Goal: Task Accomplishment & Management: Manage account settings

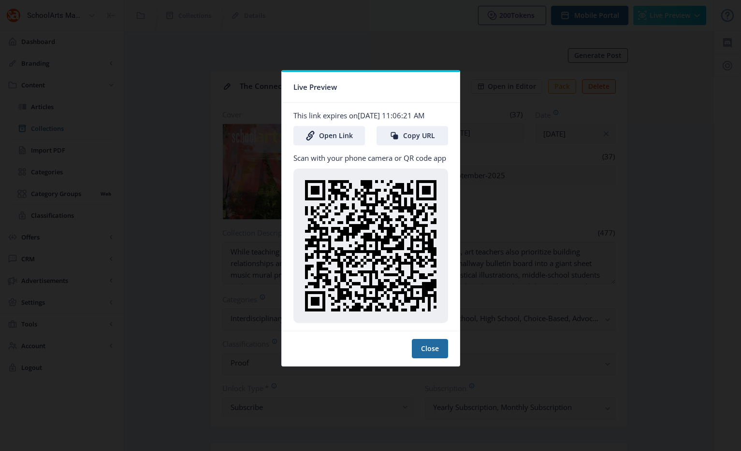
click at [373, 89] on nb-card-header "Live Preview" at bounding box center [371, 87] width 178 height 31
click at [255, 35] on div at bounding box center [370, 225] width 741 height 451
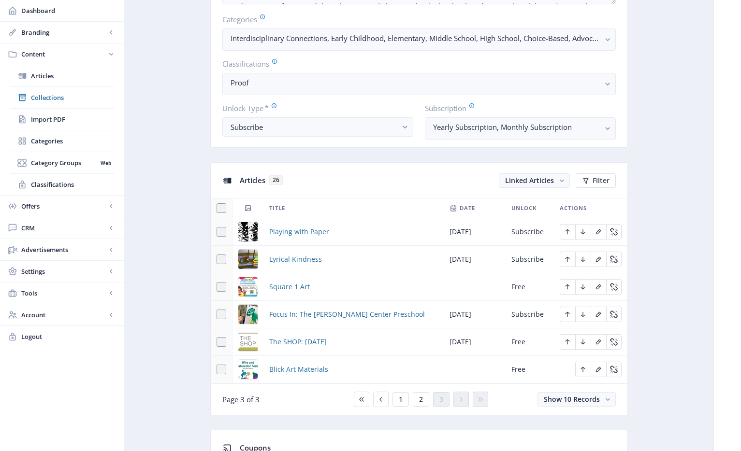
scroll to position [330, 0]
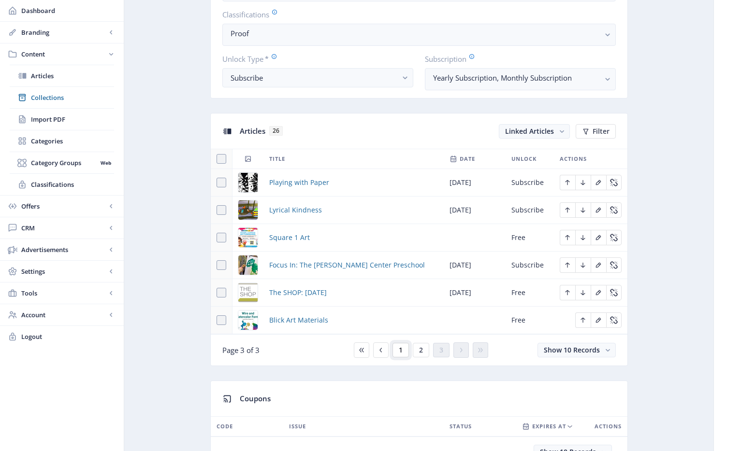
click at [403, 345] on button "1" at bounding box center [401, 350] width 16 height 15
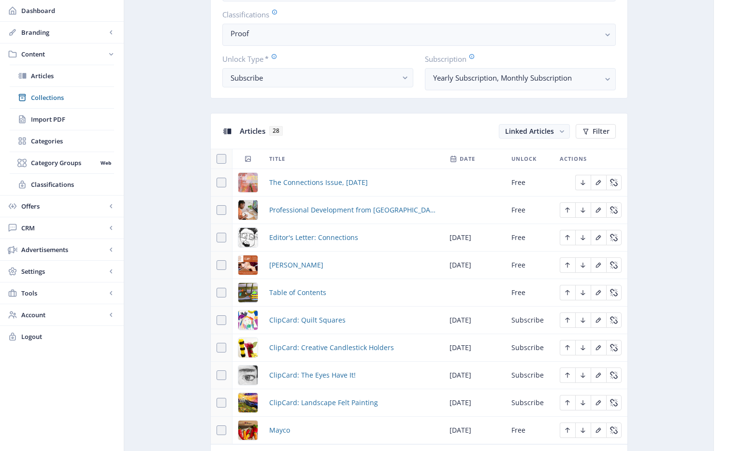
scroll to position [349, 0]
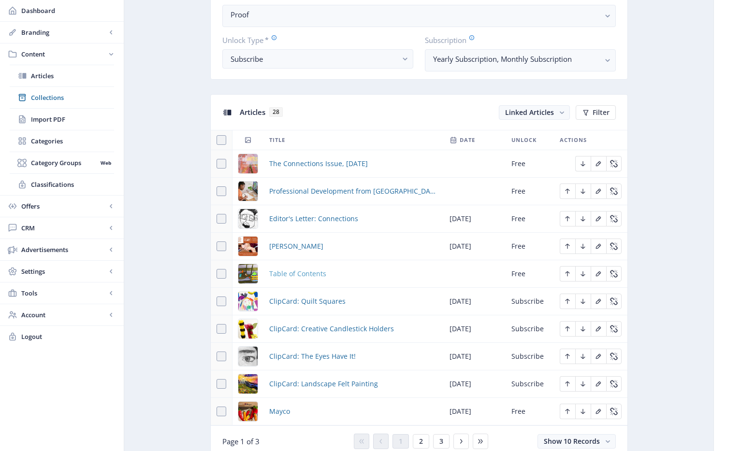
click at [294, 274] on span "Table of Contents" at bounding box center [297, 274] width 57 height 12
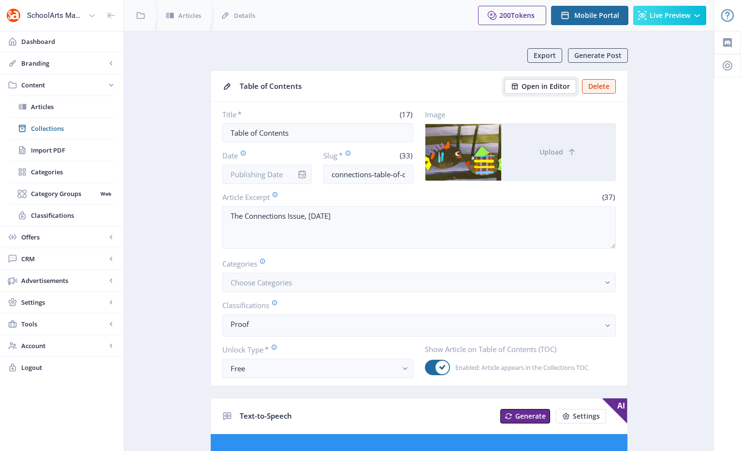
click at [538, 89] on span "Open in Editor" at bounding box center [546, 87] width 48 height 8
click at [48, 46] on span "Dashboard" at bounding box center [68, 42] width 95 height 10
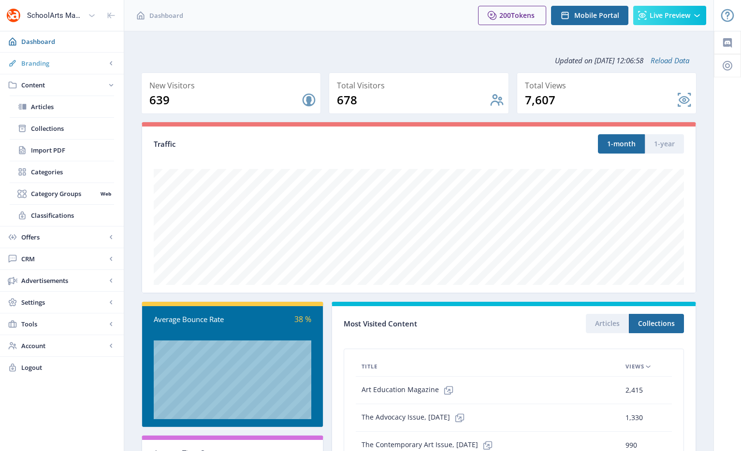
click at [48, 64] on span "Branding" at bounding box center [63, 63] width 85 height 10
click at [58, 103] on span "Appearance" at bounding box center [72, 107] width 83 height 10
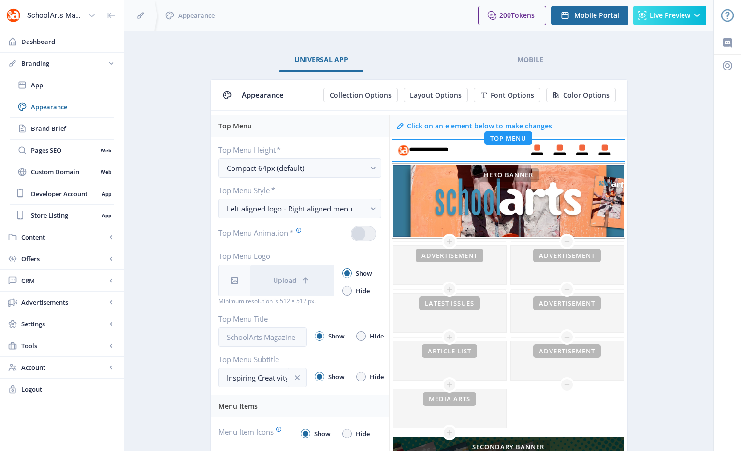
click at [523, 216] on div "This banner is currently hidden To show your banner image on the homepage, unhi…" at bounding box center [508, 201] width 230 height 72
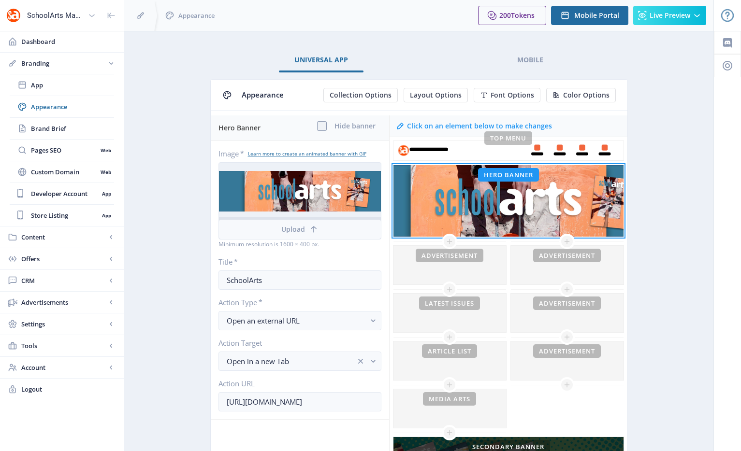
click at [306, 232] on button "Upload" at bounding box center [300, 229] width 162 height 19
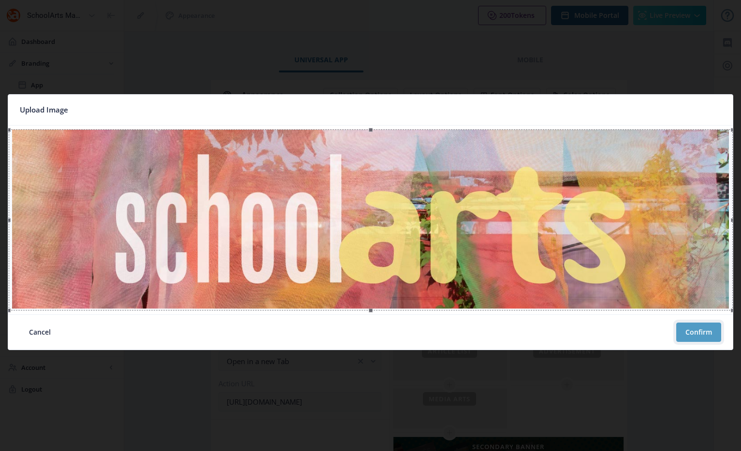
click at [699, 330] on button "Confirm" at bounding box center [698, 332] width 45 height 19
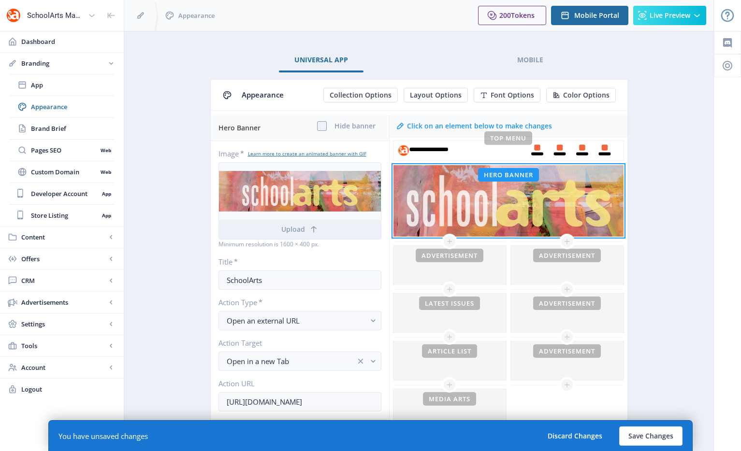
click at [655, 126] on app-branding-designer "Universal App Mobile Appearance Collection Options Layout Options Font Options …" at bounding box center [418, 343] width 555 height 591
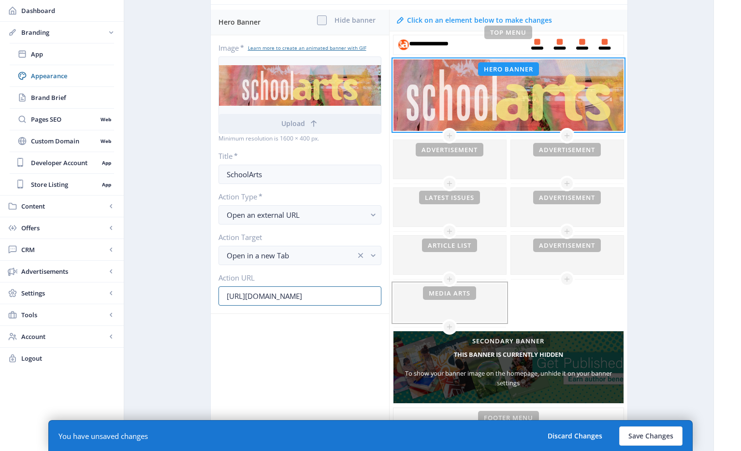
scroll to position [0, 120]
drag, startPoint x: 314, startPoint y: 298, endPoint x: 434, endPoint y: 299, distance: 119.9
click at [434, 299] on div "Hero Banner Hide banner Image * Learn more to create an animated banner with GI…" at bounding box center [419, 260] width 417 height 501
click at [339, 300] on input "[URL][DOMAIN_NAME]" at bounding box center [299, 296] width 163 height 19
click at [302, 297] on input "[URL][DOMAIN_NAME]" at bounding box center [299, 296] width 163 height 19
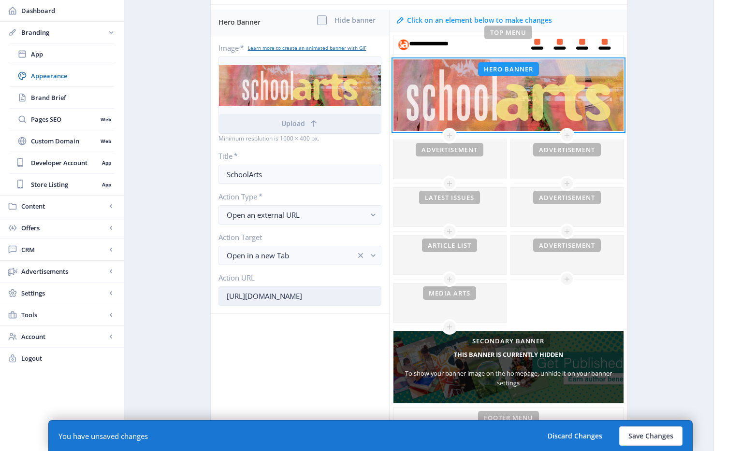
click at [302, 297] on input "[URL][DOMAIN_NAME]" at bounding box center [299, 296] width 163 height 19
click at [69, 210] on span "Content" at bounding box center [63, 207] width 85 height 10
click at [328, 296] on input "[URL][DOMAIN_NAME]" at bounding box center [299, 296] width 163 height 19
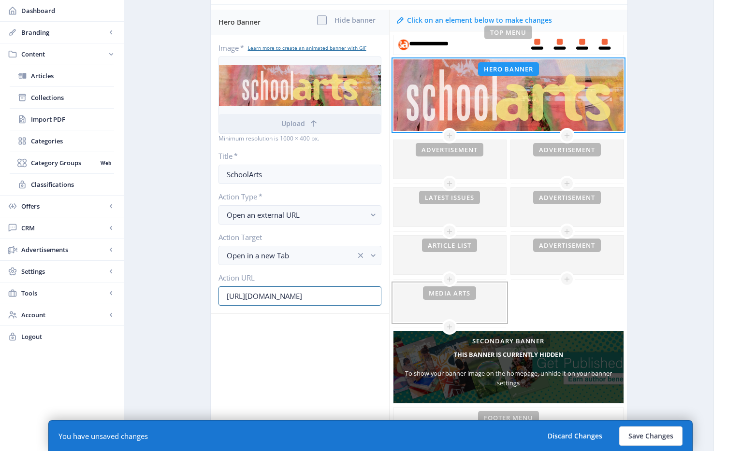
scroll to position [0, 120]
drag, startPoint x: 332, startPoint y: 296, endPoint x: 450, endPoint y: 300, distance: 118.5
click at [450, 300] on div "Hero Banner Hide banner Image * Learn more to create an animated banner with GI…" at bounding box center [419, 260] width 417 height 501
click at [302, 296] on input "[URL][DOMAIN_NAME]" at bounding box center [299, 296] width 163 height 19
drag, startPoint x: 255, startPoint y: 297, endPoint x: 437, endPoint y: 300, distance: 181.8
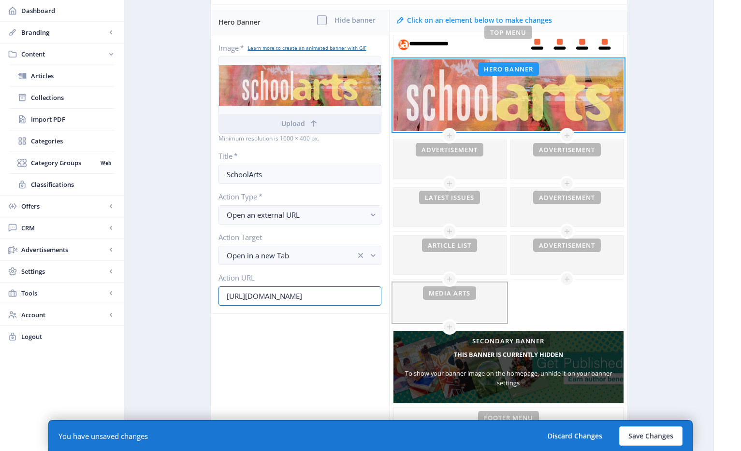
click at [418, 299] on div "Hero Banner Hide banner Image * Learn more to create an animated banner with GI…" at bounding box center [419, 260] width 417 height 501
paste input "connections-schoolarts-septemb"
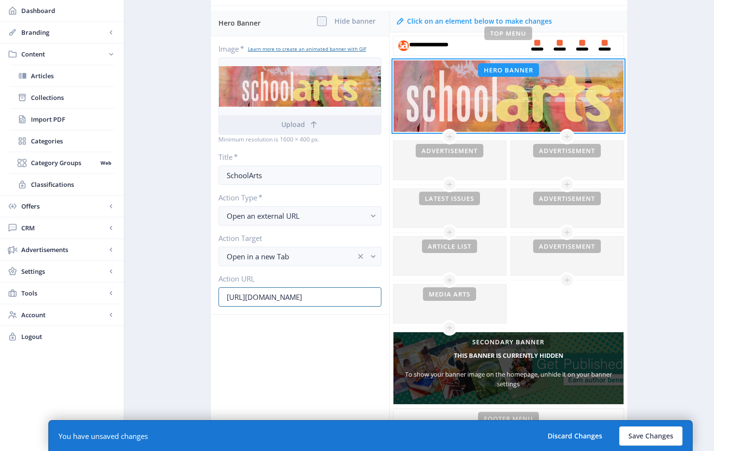
scroll to position [0, 0]
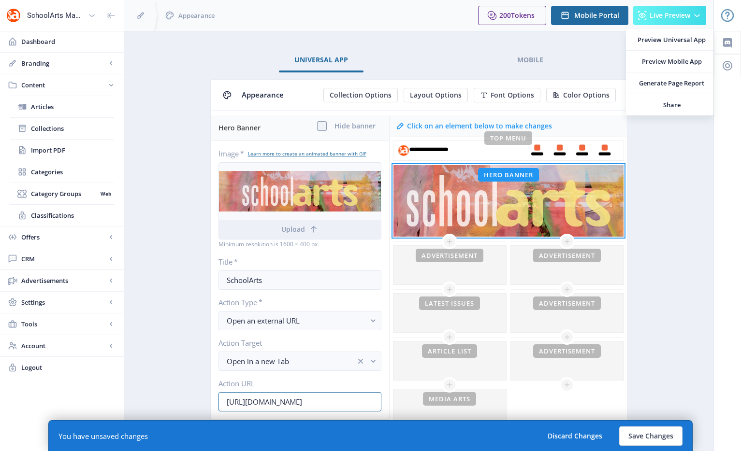
type input "[URL][DOMAIN_NAME]"
click at [664, 14] on span "Live Preview" at bounding box center [670, 16] width 41 height 8
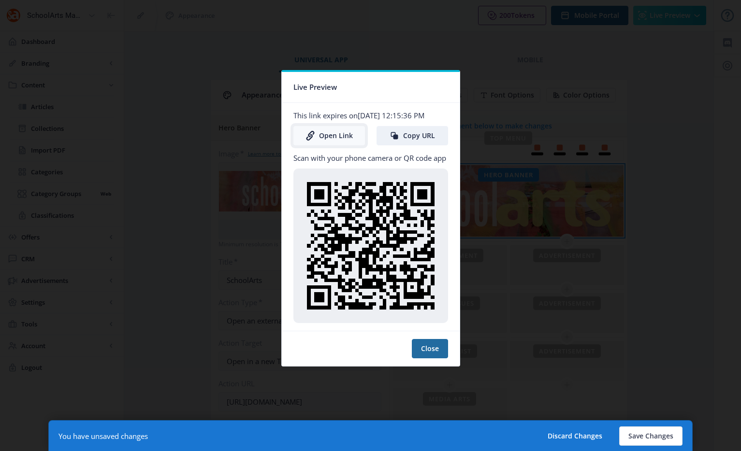
click at [339, 142] on link "Open Link" at bounding box center [329, 135] width 72 height 19
click at [687, 329] on div at bounding box center [370, 225] width 741 height 451
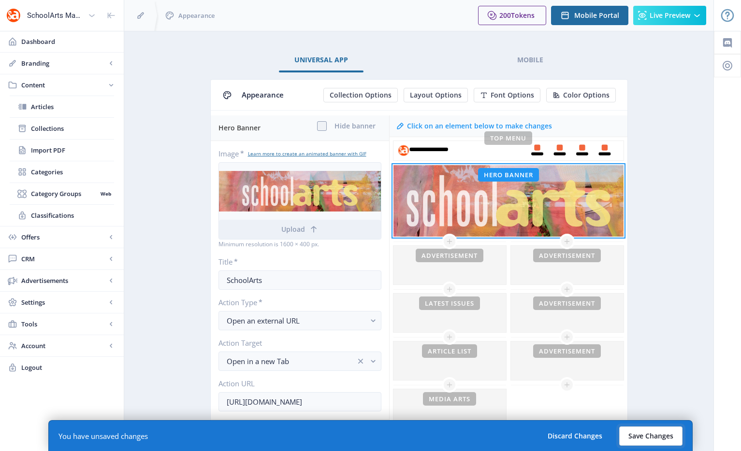
click at [651, 440] on button "Save Changes" at bounding box center [650, 436] width 63 height 19
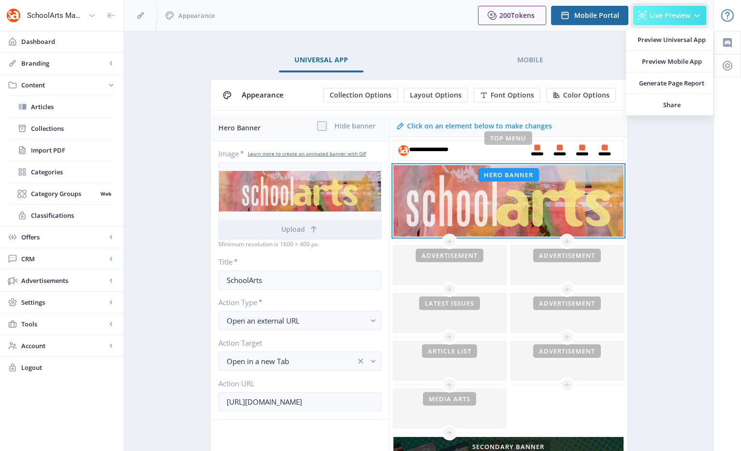
click at [665, 8] on button "Live Preview" at bounding box center [669, 15] width 73 height 19
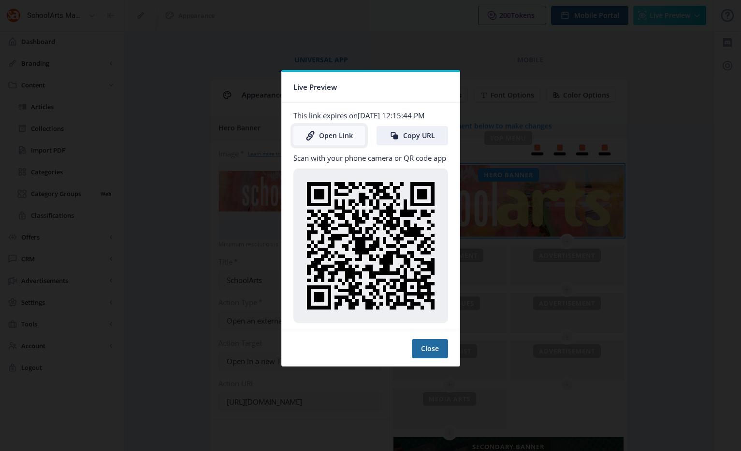
click at [332, 138] on link "Open Link" at bounding box center [329, 135] width 72 height 19
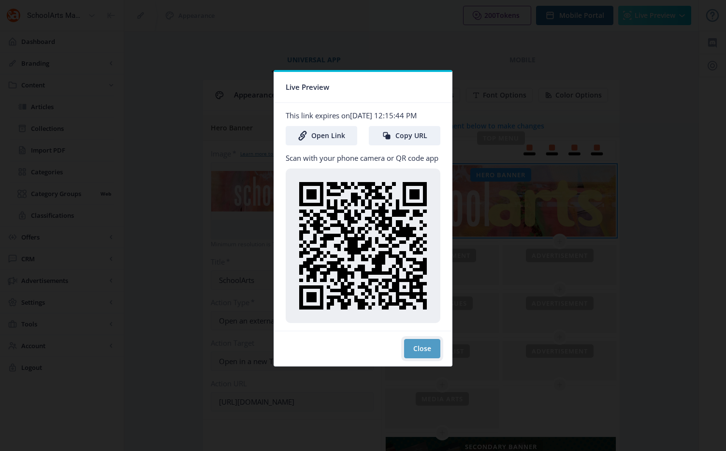
click at [434, 354] on button "Close" at bounding box center [422, 348] width 36 height 19
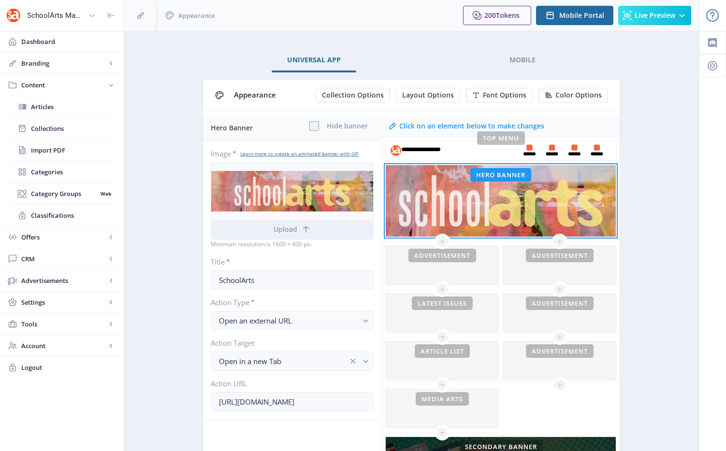
click at [651, 280] on app-branding-designer "Universal App Mobile Appearance Collection Options Layout Options Font Options …" at bounding box center [411, 343] width 540 height 591
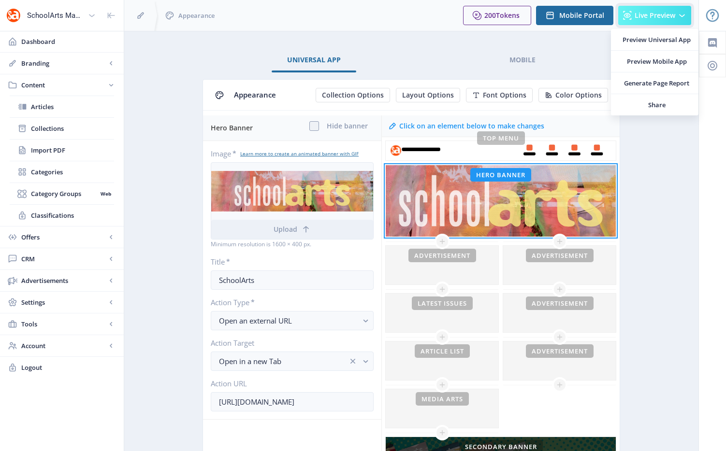
click at [631, 16] on icon at bounding box center [628, 16] width 10 height 10
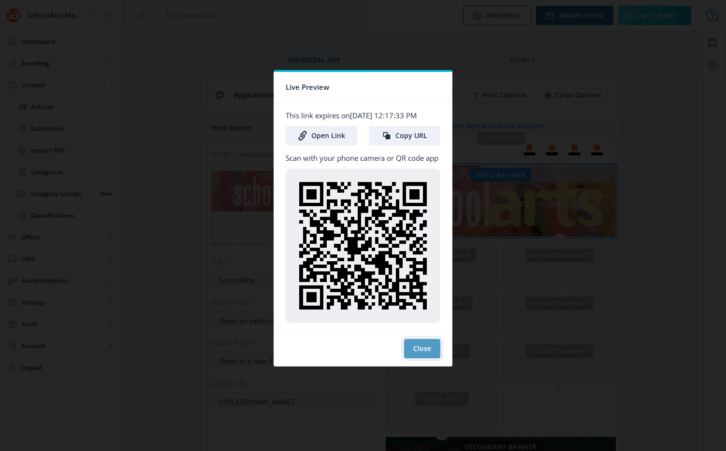
drag, startPoint x: 425, startPoint y: 354, endPoint x: 422, endPoint y: 348, distance: 7.4
click at [422, 348] on button "Close" at bounding box center [422, 348] width 36 height 19
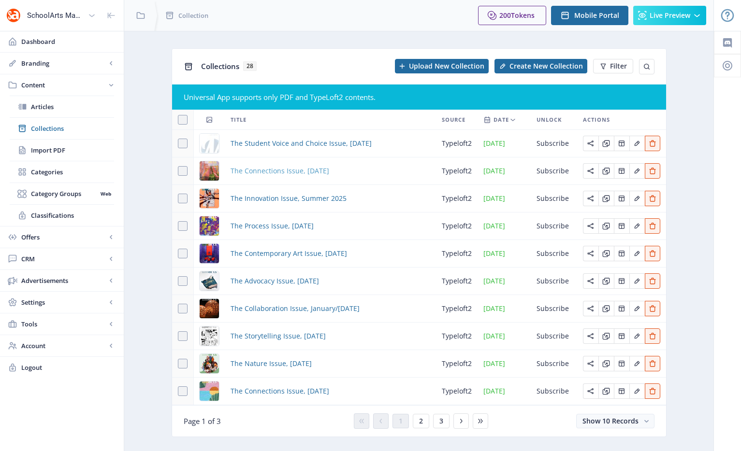
click at [299, 170] on span "The Connections Issue, [DATE]" at bounding box center [280, 171] width 99 height 12
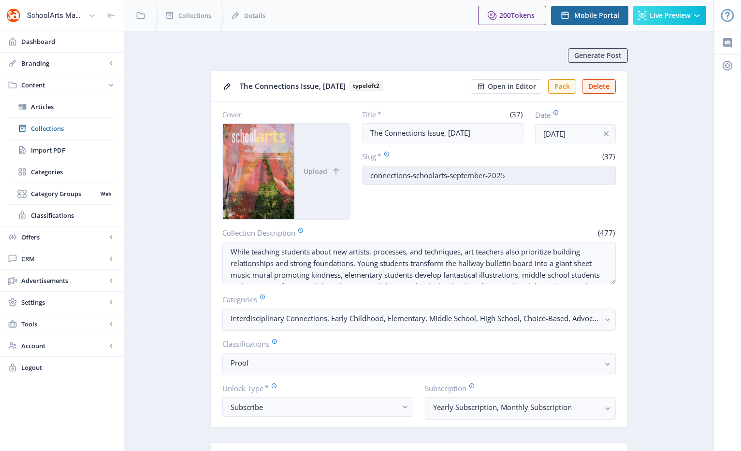
click at [471, 179] on input "connections-schoolarts-september-2025" at bounding box center [489, 175] width 254 height 19
